Goal: Information Seeking & Learning: Learn about a topic

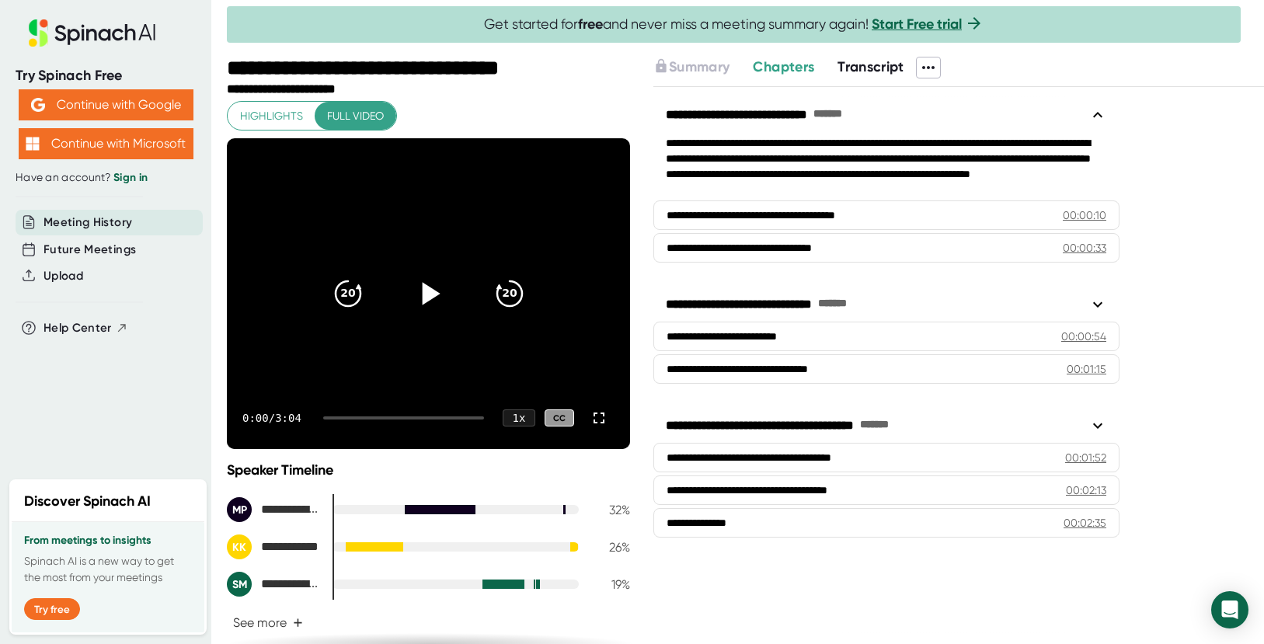
click at [422, 292] on icon at bounding box center [431, 293] width 18 height 23
click at [883, 58] on span "Transcript" at bounding box center [870, 66] width 67 height 17
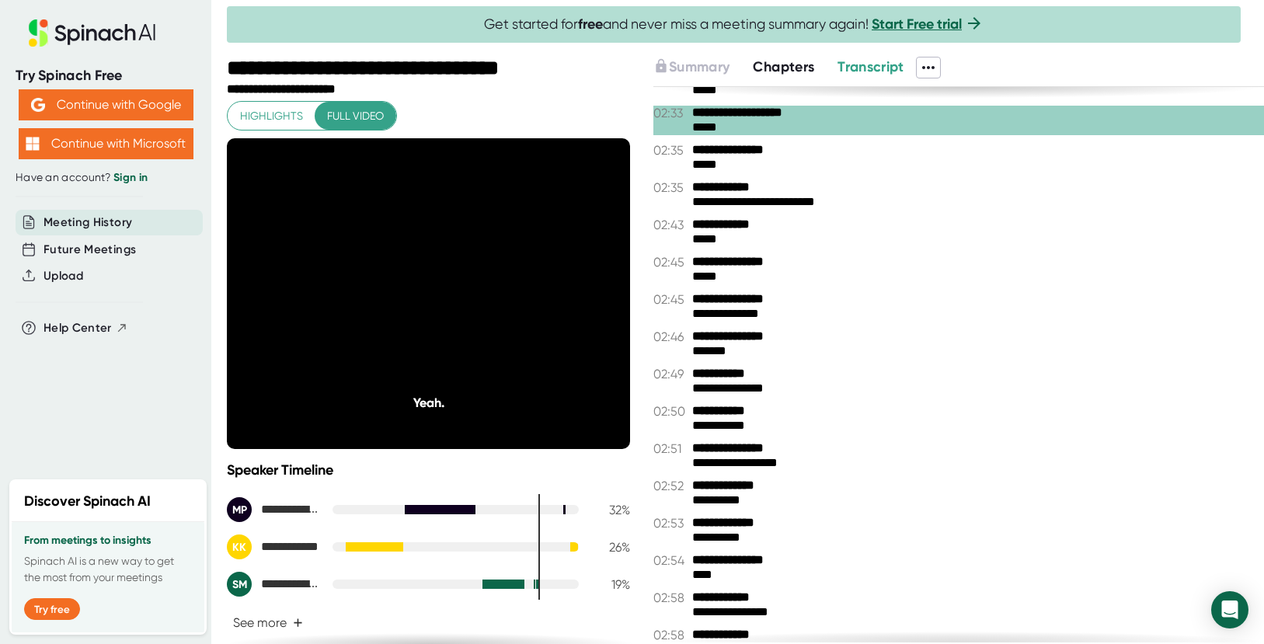
scroll to position [1988, 0]
